Goal: Information Seeking & Learning: Learn about a topic

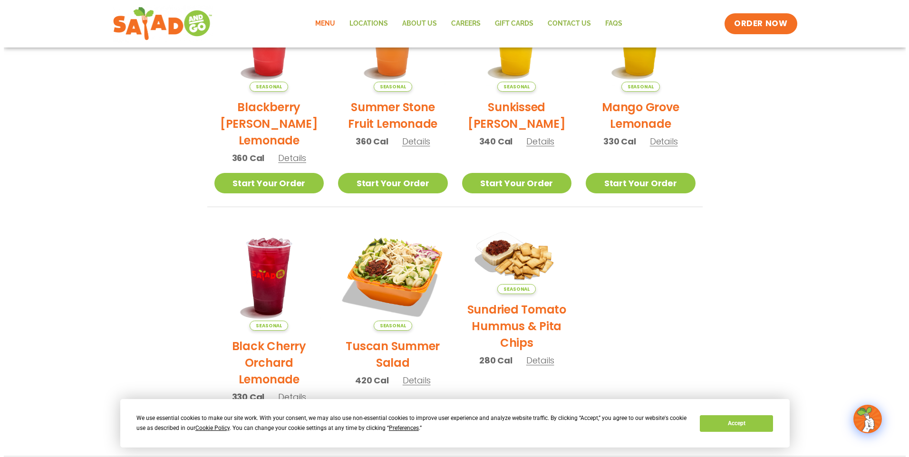
scroll to position [343, 0]
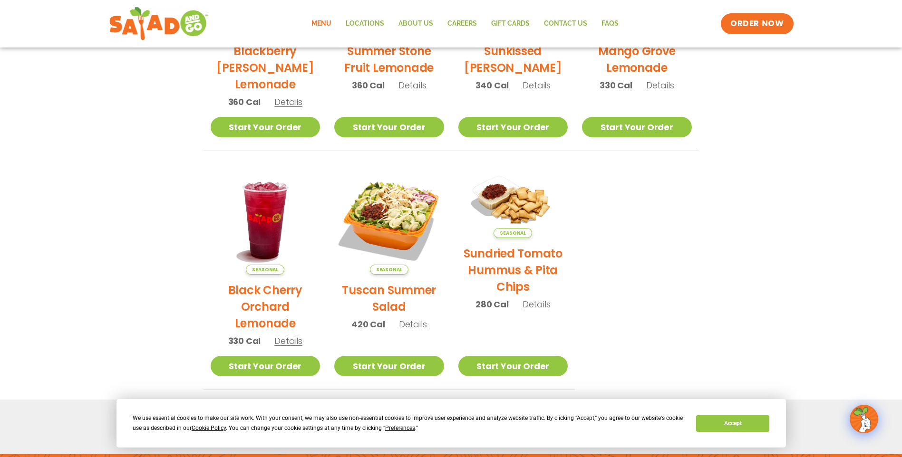
click at [363, 287] on h2 "Tuscan Summer Salad" at bounding box center [389, 298] width 110 height 33
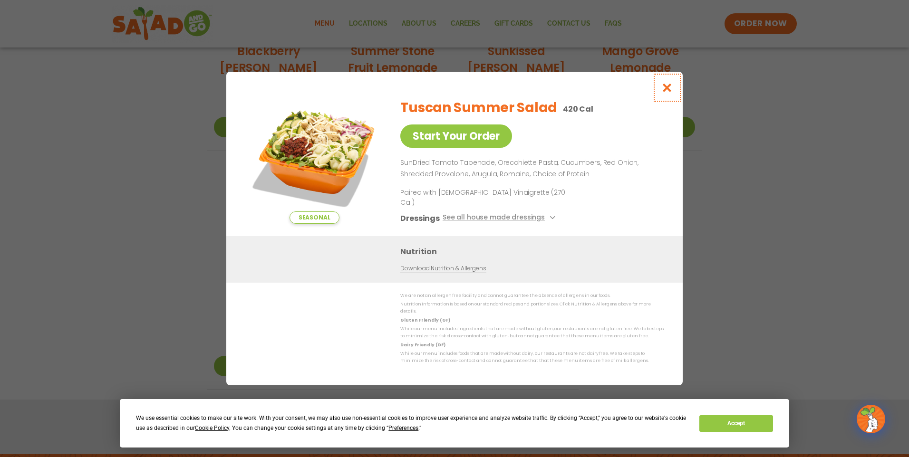
click at [665, 93] on icon "Close modal" at bounding box center [667, 88] width 12 height 10
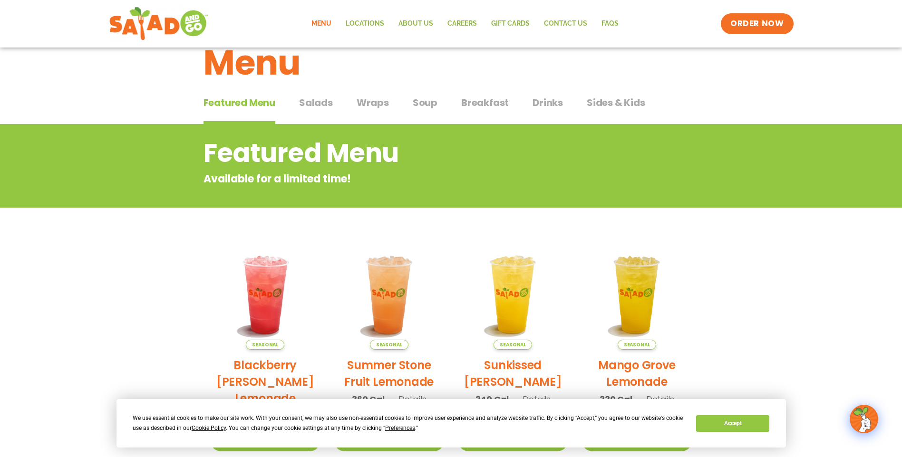
scroll to position [0, 0]
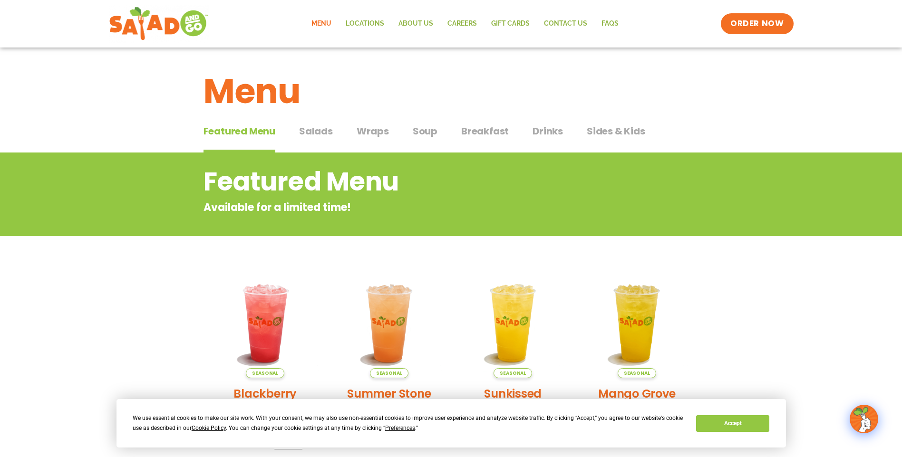
click at [322, 130] on span "Salads" at bounding box center [316, 131] width 34 height 14
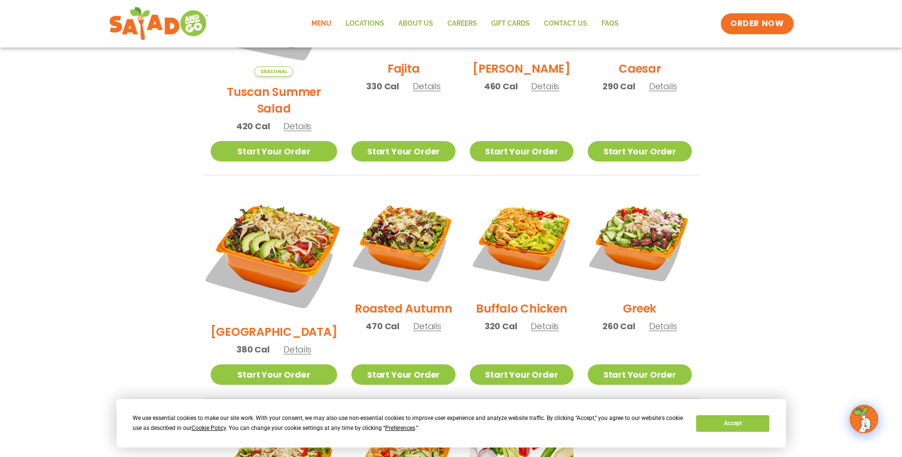
scroll to position [380, 0]
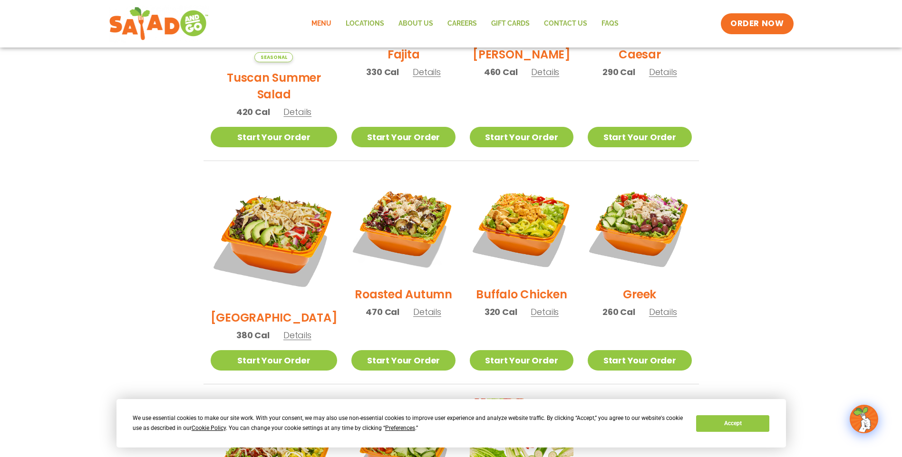
click at [278, 310] on h2 "[GEOGRAPHIC_DATA]" at bounding box center [274, 318] width 127 height 17
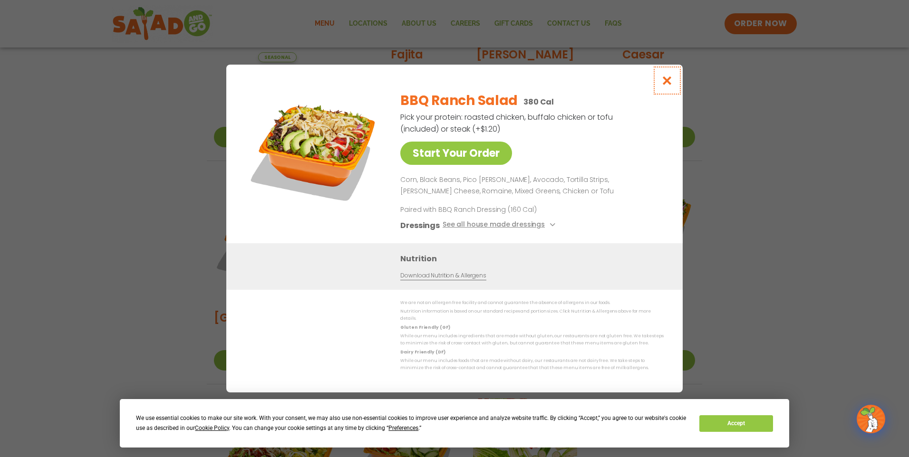
click at [668, 83] on icon "Close modal" at bounding box center [667, 81] width 12 height 10
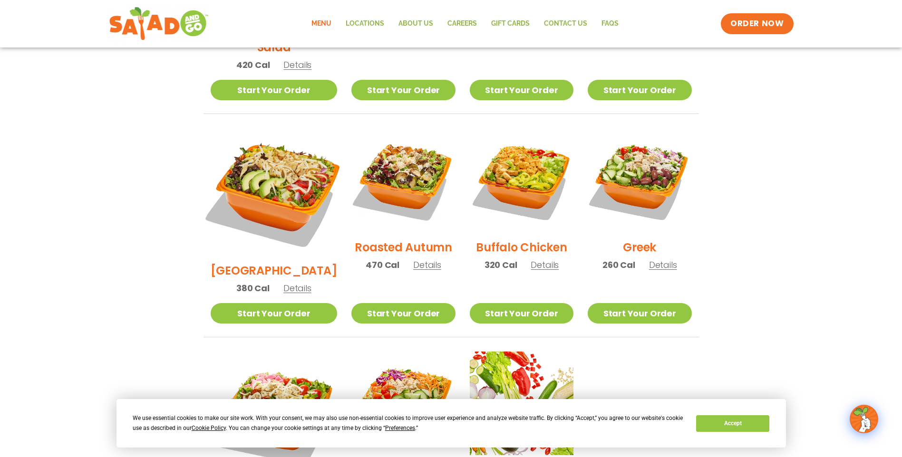
scroll to position [428, 0]
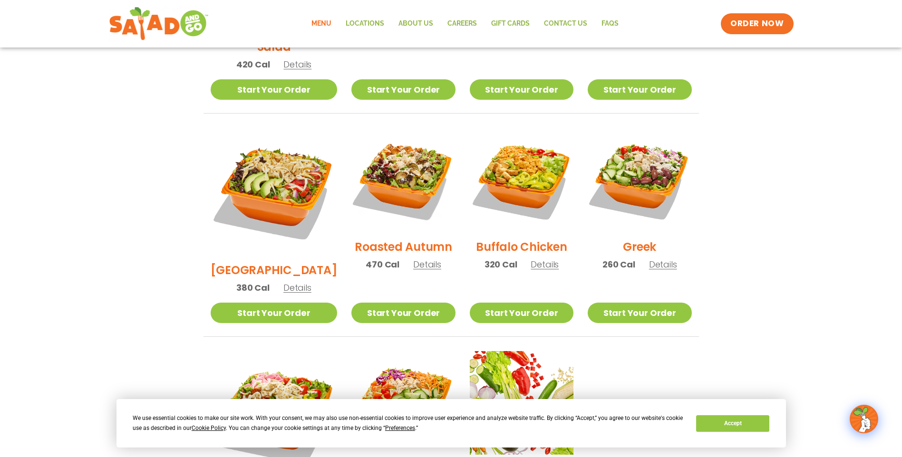
click at [267, 262] on h2 "[GEOGRAPHIC_DATA]" at bounding box center [274, 270] width 127 height 17
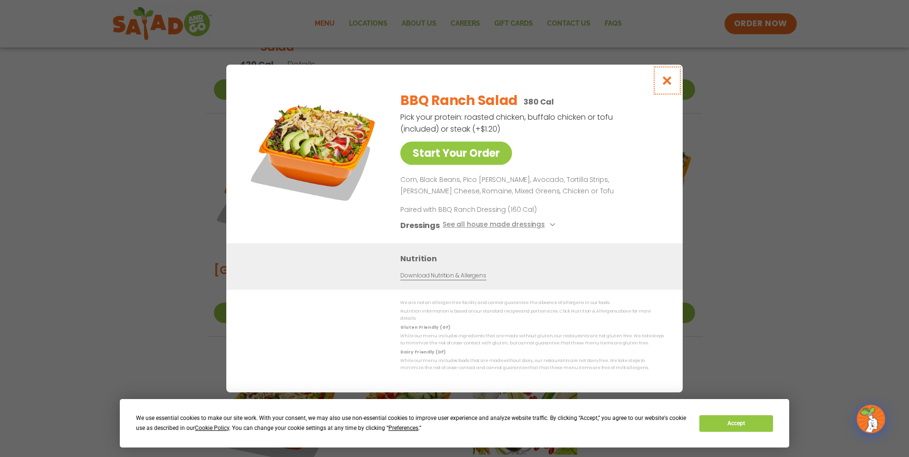
click at [663, 83] on icon "Close modal" at bounding box center [667, 81] width 12 height 10
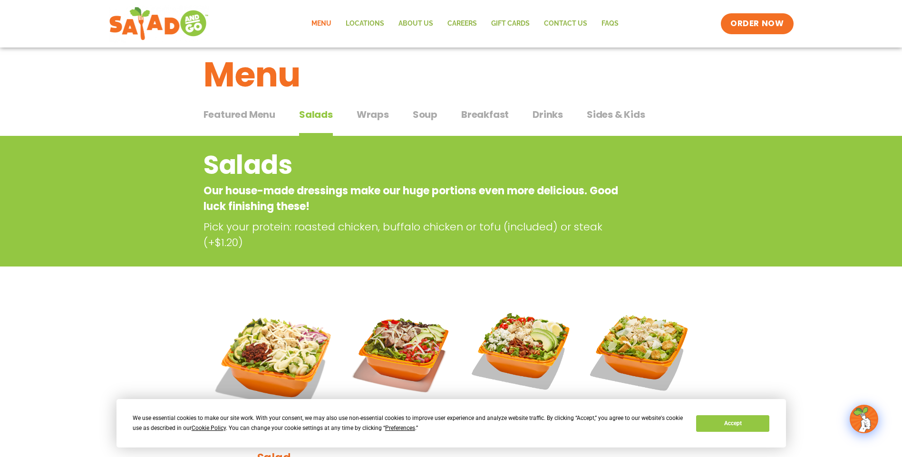
scroll to position [0, 0]
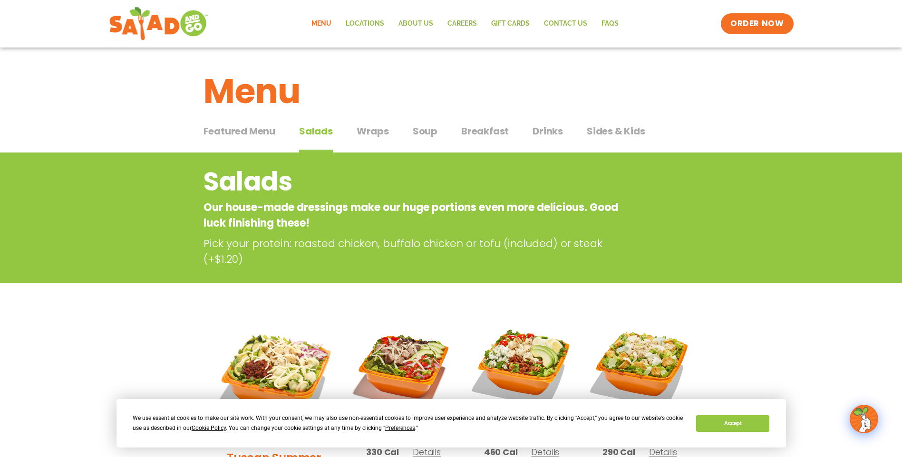
click at [560, 130] on span "Drinks" at bounding box center [548, 131] width 30 height 14
